Goal: Information Seeking & Learning: Learn about a topic

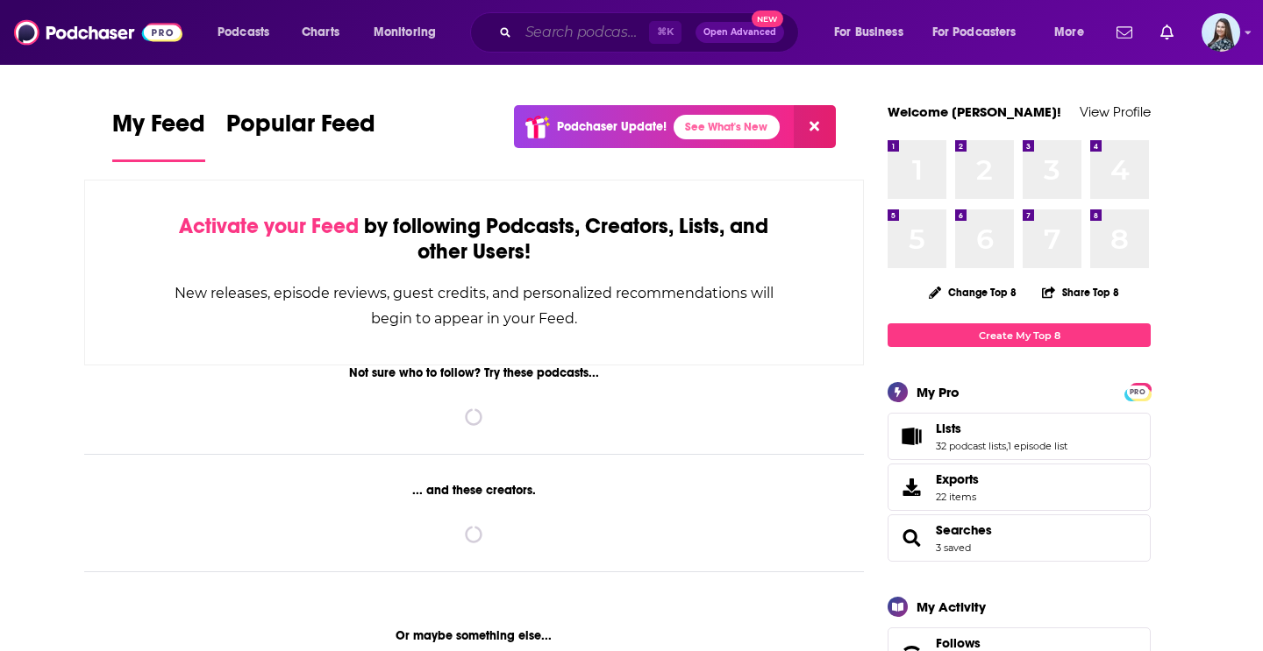
click at [592, 28] on input "Search podcasts, credits, & more..." at bounding box center [583, 32] width 131 height 28
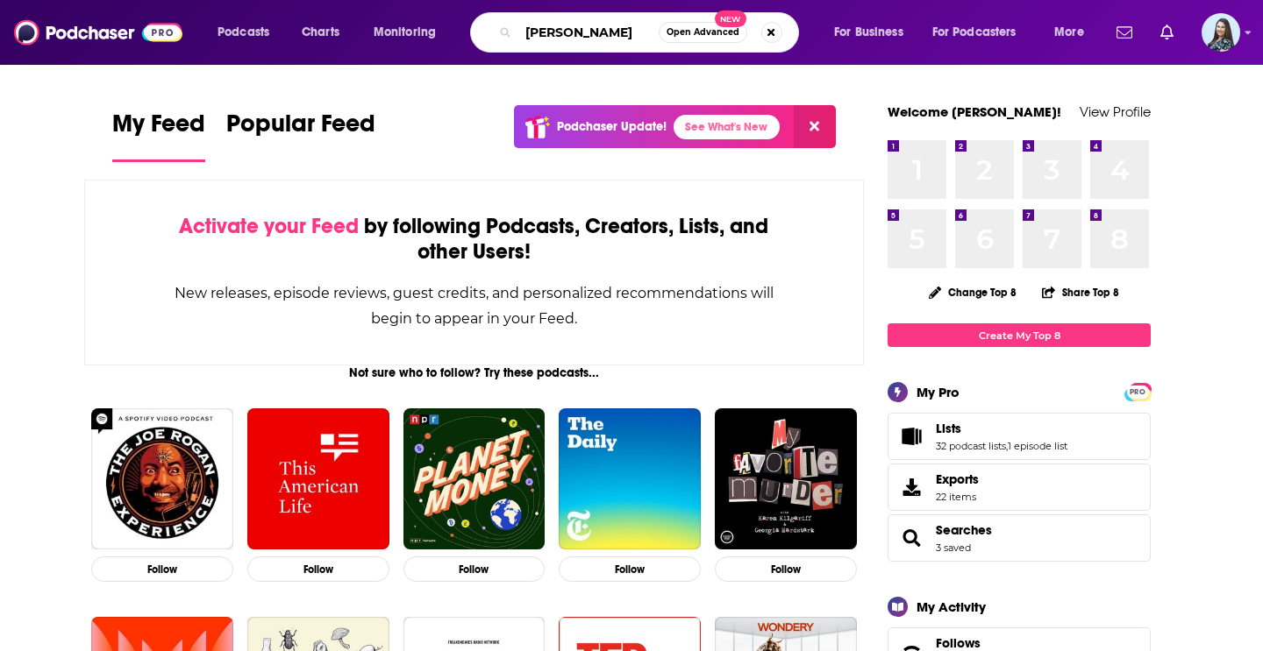
type input "[PERSON_NAME]"
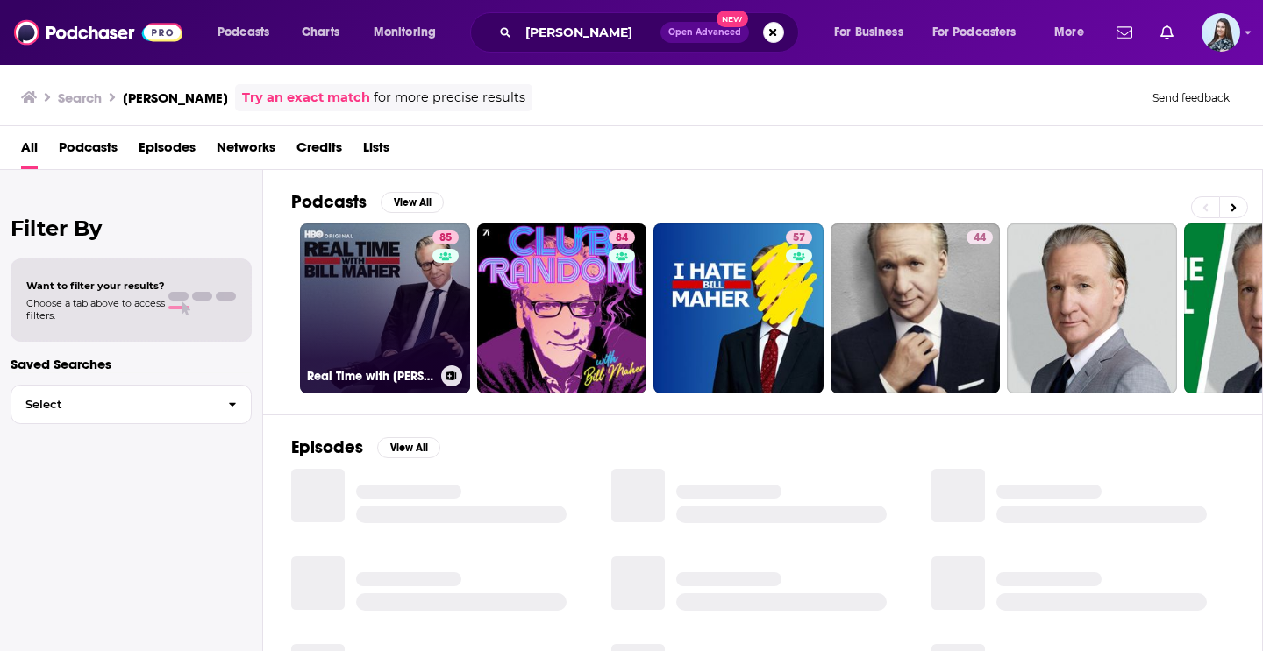
click at [407, 321] on link "85 Real Time with [PERSON_NAME]" at bounding box center [385, 309] width 170 height 170
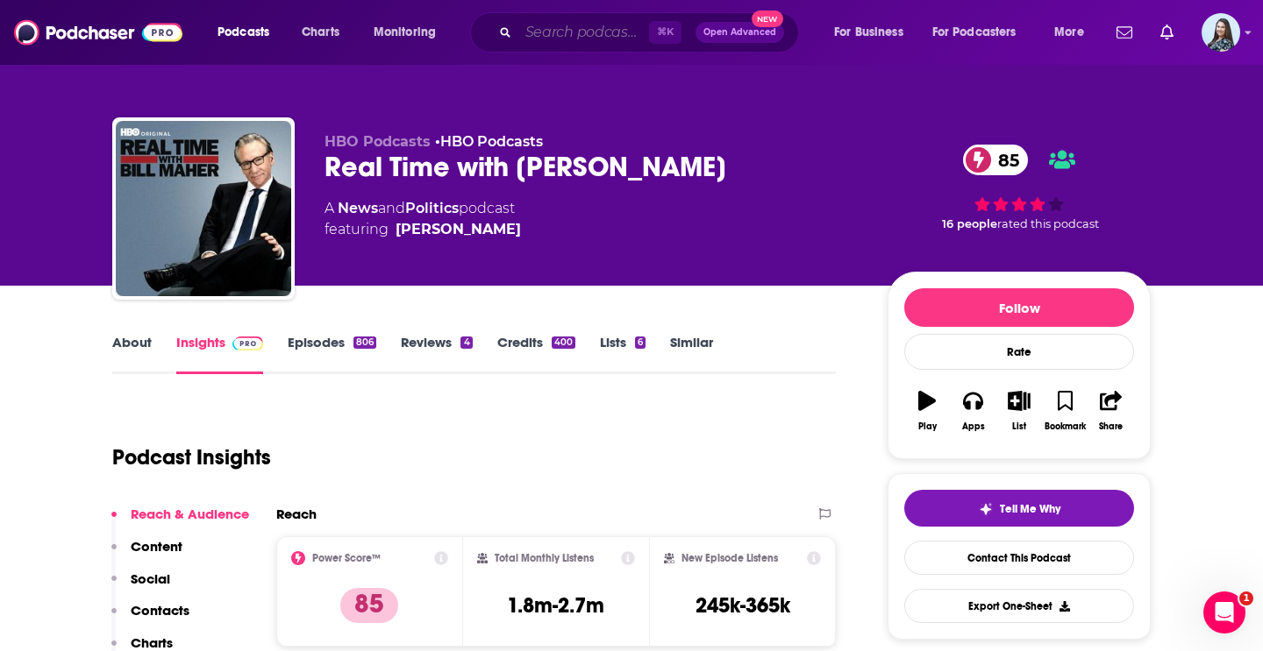
click at [609, 27] on input "Search podcasts, credits, & more..." at bounding box center [583, 32] width 131 height 28
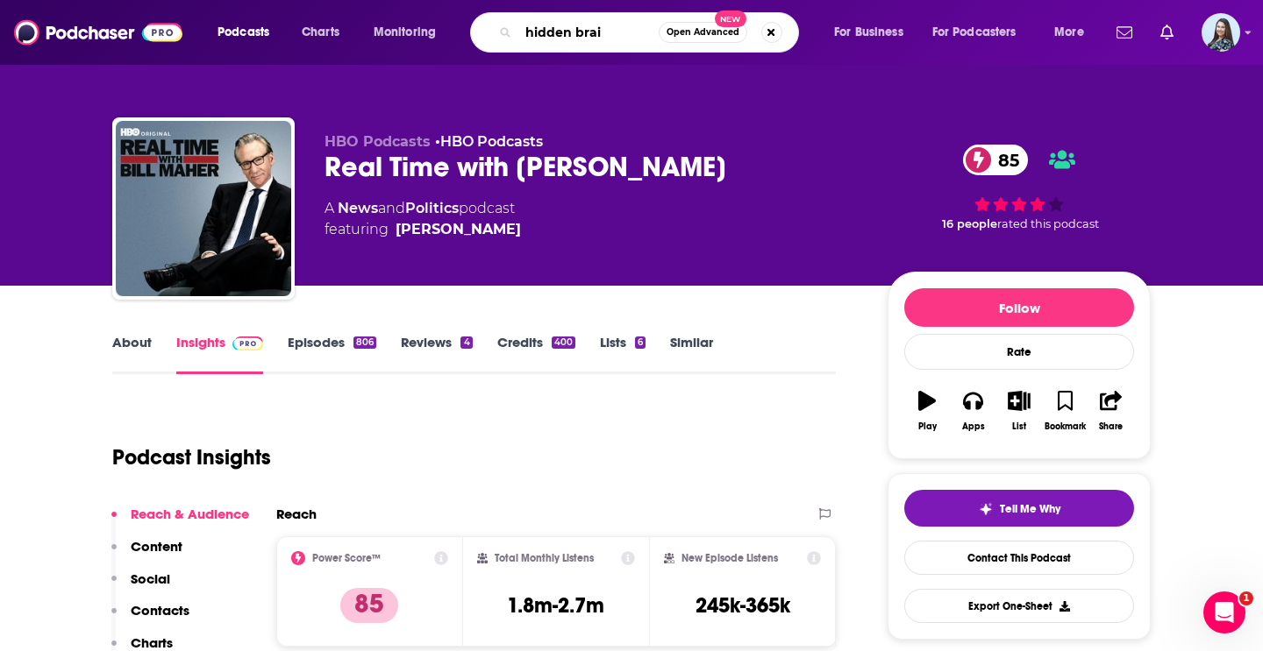
type input "hidden brain"
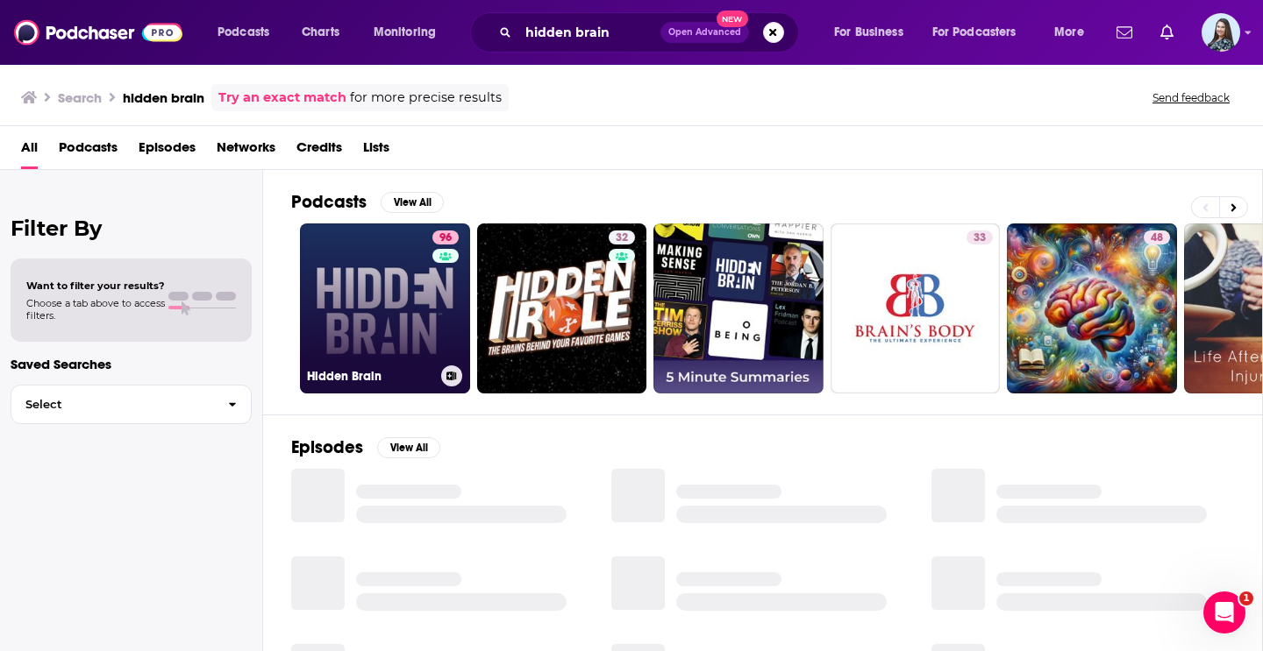
click at [393, 320] on link "96 Hidden Brain" at bounding box center [385, 309] width 170 height 170
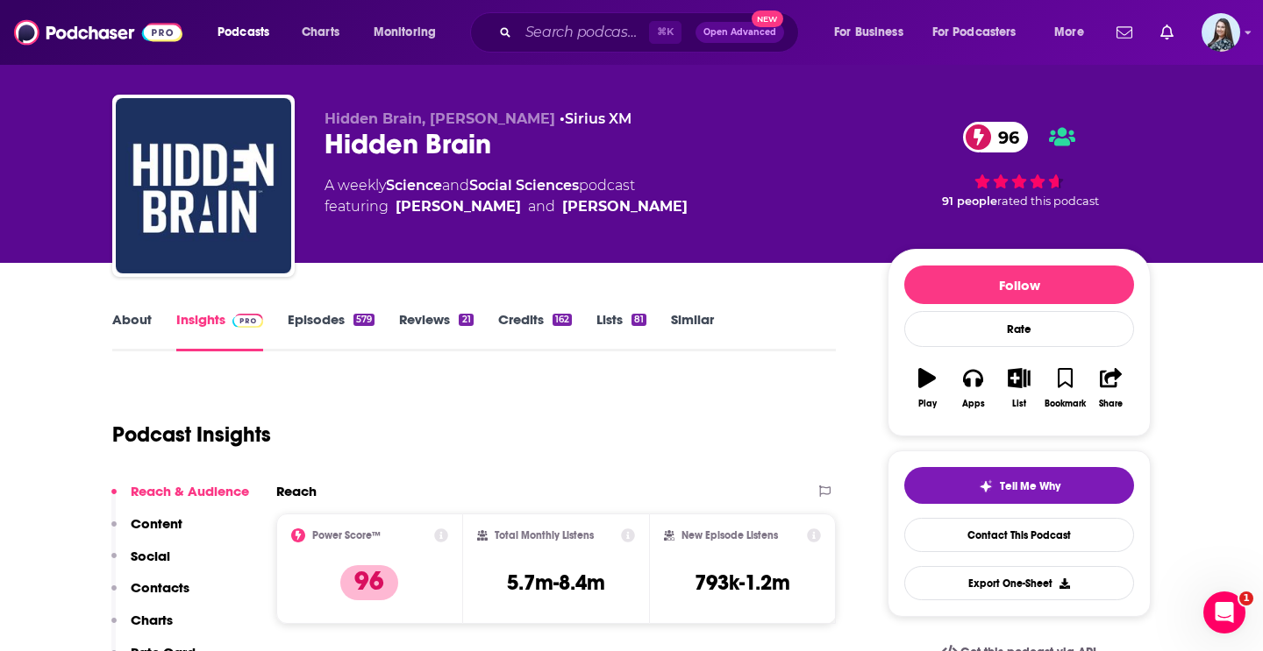
scroll to position [24, 0]
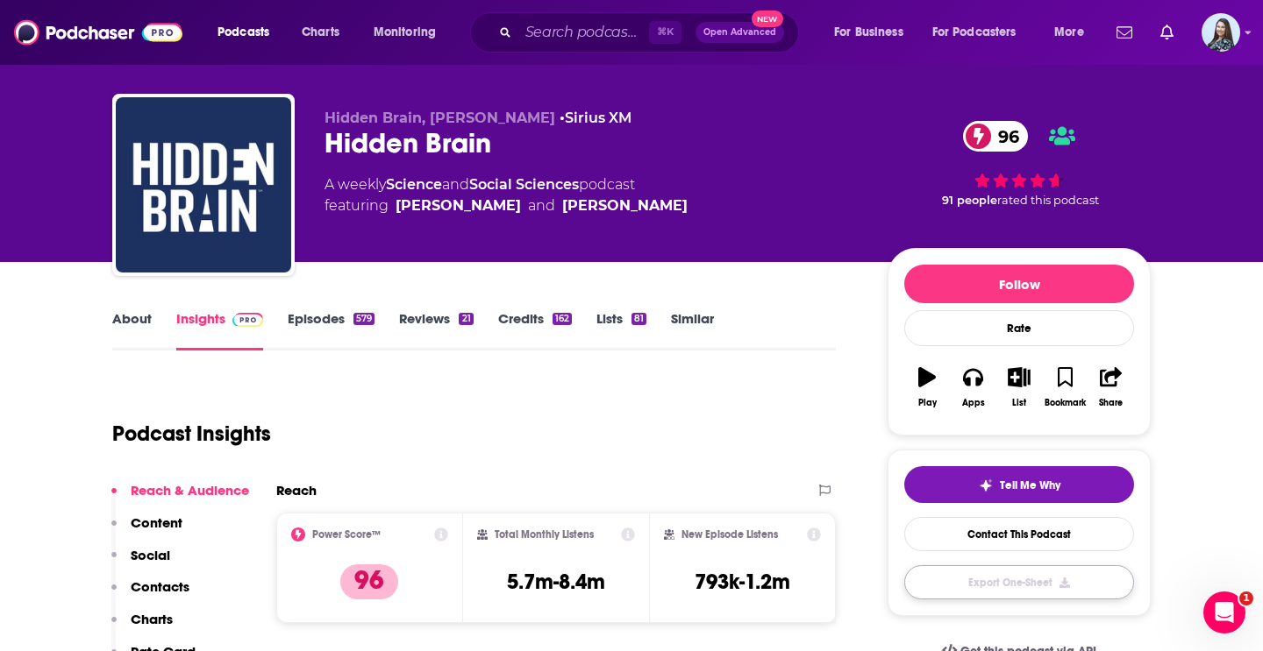
click at [1026, 589] on button "Export One-Sheet" at bounding box center [1019, 583] width 230 height 34
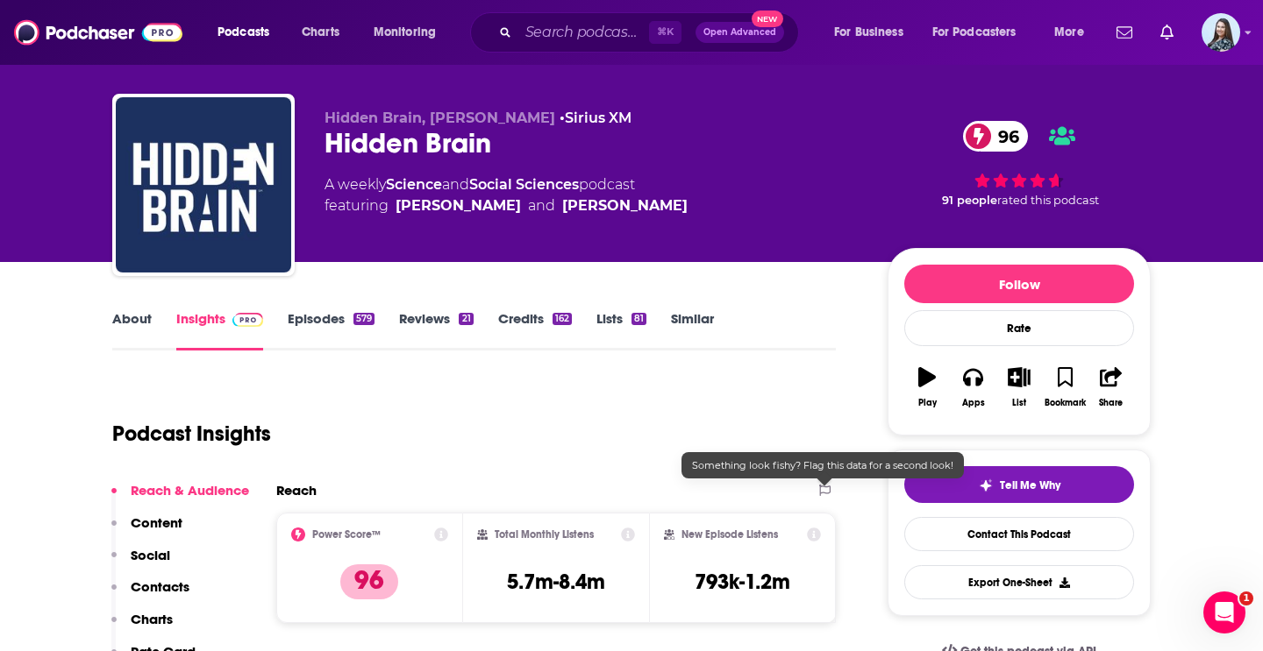
scroll to position [0, 0]
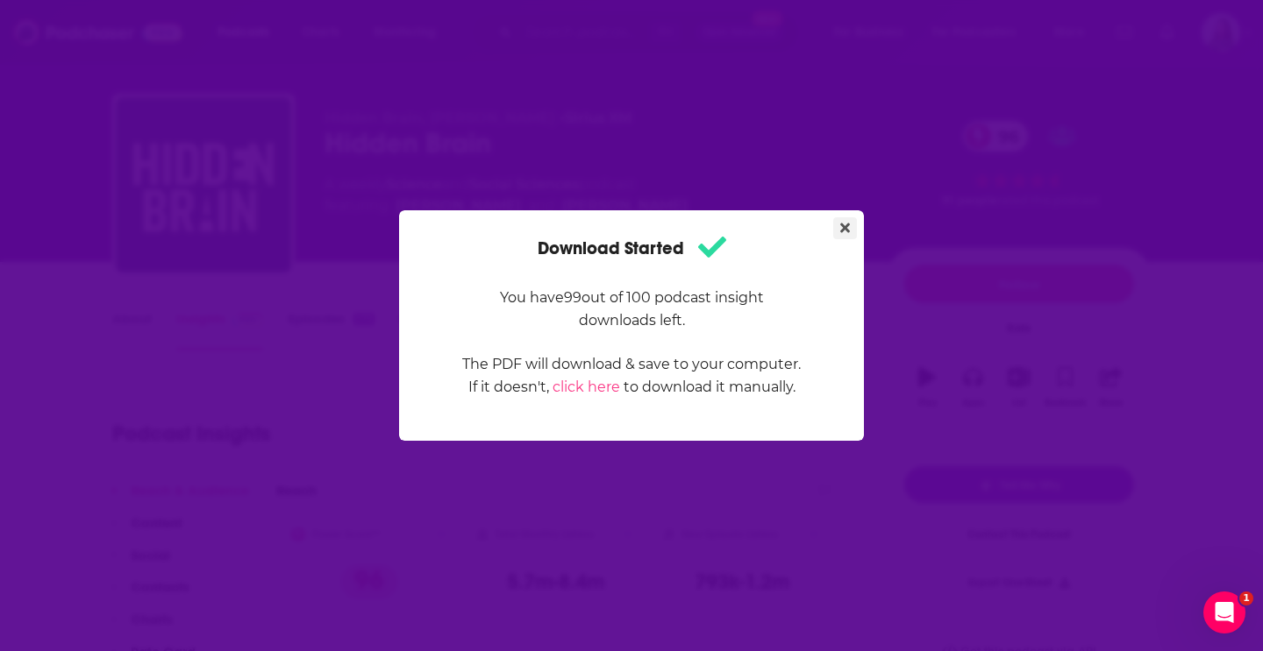
click at [841, 223] on icon "Close" at bounding box center [845, 228] width 10 height 14
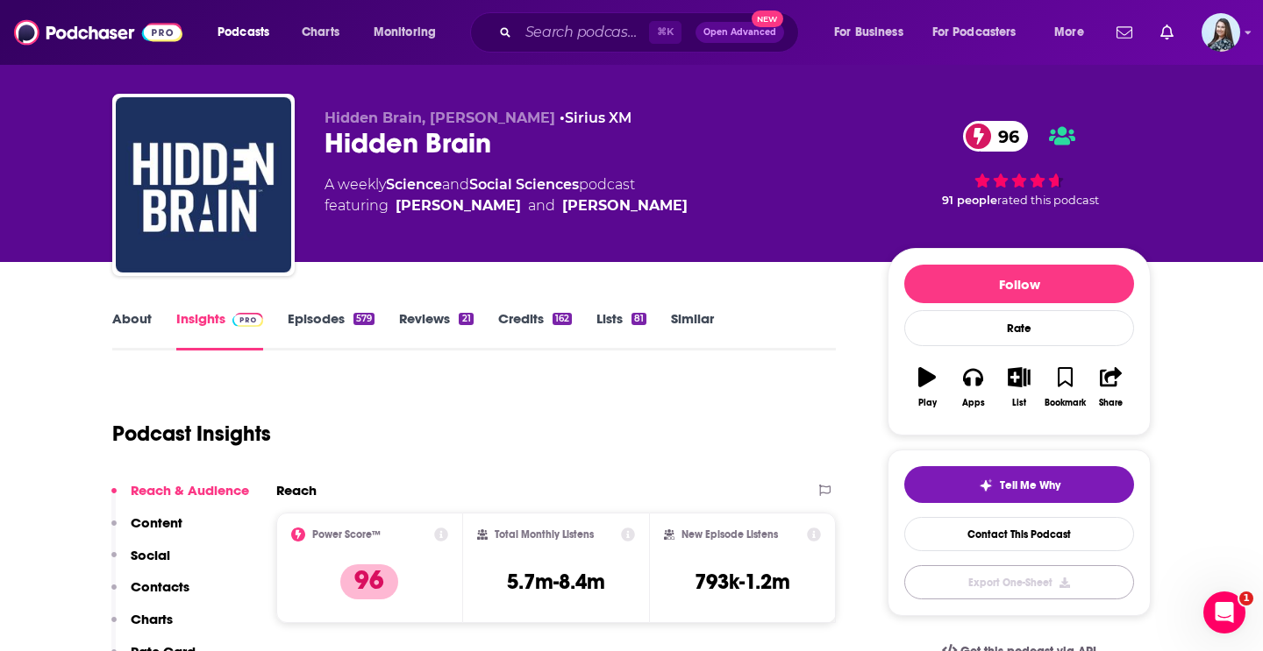
scroll to position [24, 0]
